Goal: Share content

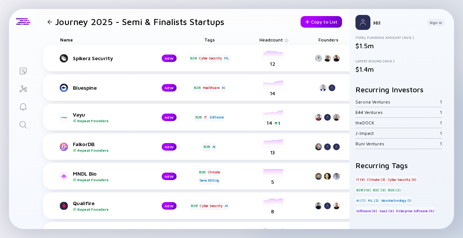
click at [322, 23] on div "Copy to List" at bounding box center [321, 22] width 41 height 12
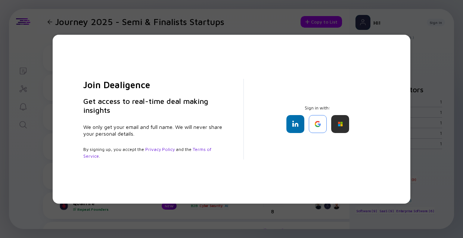
click at [274, 20] on div "Join Dealigence Get access to real-time deal making insights We only get your e…" at bounding box center [231, 119] width 463 height 238
click at [420, 191] on div "Join Dealigence Get access to real-time deal making insights We only get your e…" at bounding box center [231, 119] width 463 height 238
click at [438, 188] on div "Join Dealigence Get access to real-time deal making insights We only get your e…" at bounding box center [231, 119] width 463 height 238
click at [407, 38] on div "Join Dealigence Get access to real-time deal making insights We only get your e…" at bounding box center [232, 119] width 358 height 169
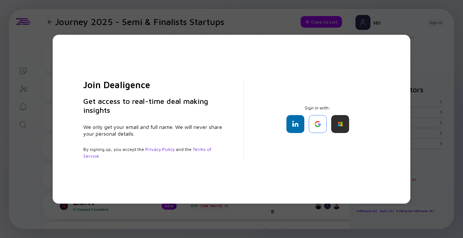
click at [445, 70] on div "Join Dealigence Get access to real-time deal making insights We only get your e…" at bounding box center [231, 119] width 463 height 238
click at [24, 68] on div "Join Dealigence Get access to real-time deal making insights We only get your e…" at bounding box center [231, 119] width 463 height 238
click at [43, 24] on div "Join Dealigence Get access to real-time deal making insights We only get your e…" at bounding box center [231, 119] width 463 height 238
click at [291, 129] on div at bounding box center [296, 124] width 18 height 18
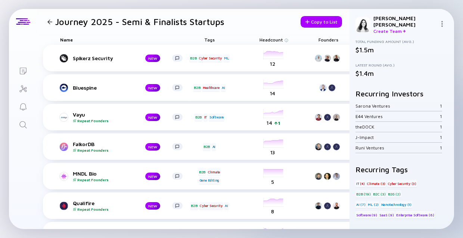
scroll to position [35, 0]
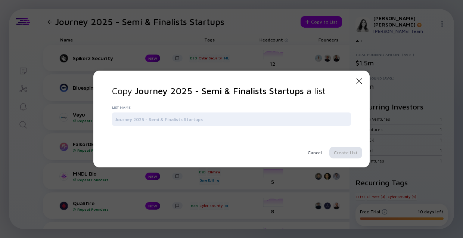
click at [357, 83] on icon "Close Modal" at bounding box center [359, 81] width 9 height 9
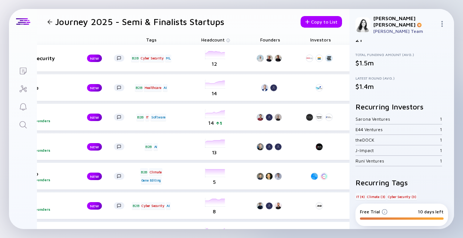
scroll to position [0, 0]
